Goal: Navigation & Orientation: Understand site structure

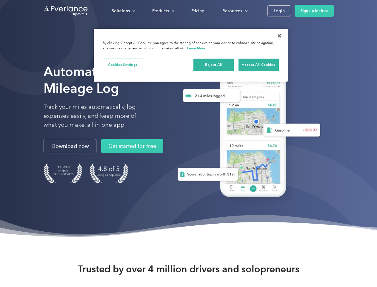
click at [123, 11] on div "Solutions" at bounding box center [121, 10] width 18 height 7
click at [163, 11] on div "Products" at bounding box center [160, 10] width 17 height 7
click at [235, 11] on div "Resources" at bounding box center [233, 10] width 20 height 7
click at [123, 65] on button "Cookies Settings" at bounding box center [123, 65] width 40 height 13
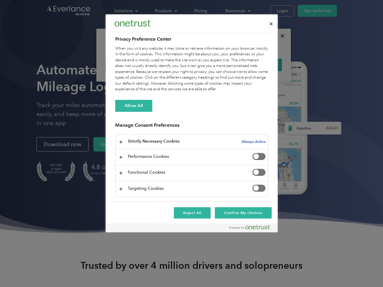
click at [214, 65] on div "When you visit any website, it may store or retrieve information on your browse…" at bounding box center [191, 69] width 153 height 47
click at [259, 65] on div "When you visit any website, it may store or retrieve information on your browse…" at bounding box center [191, 69] width 153 height 47
click at [280, 36] on div at bounding box center [191, 143] width 383 height 287
